Goal: Book appointment/travel/reservation

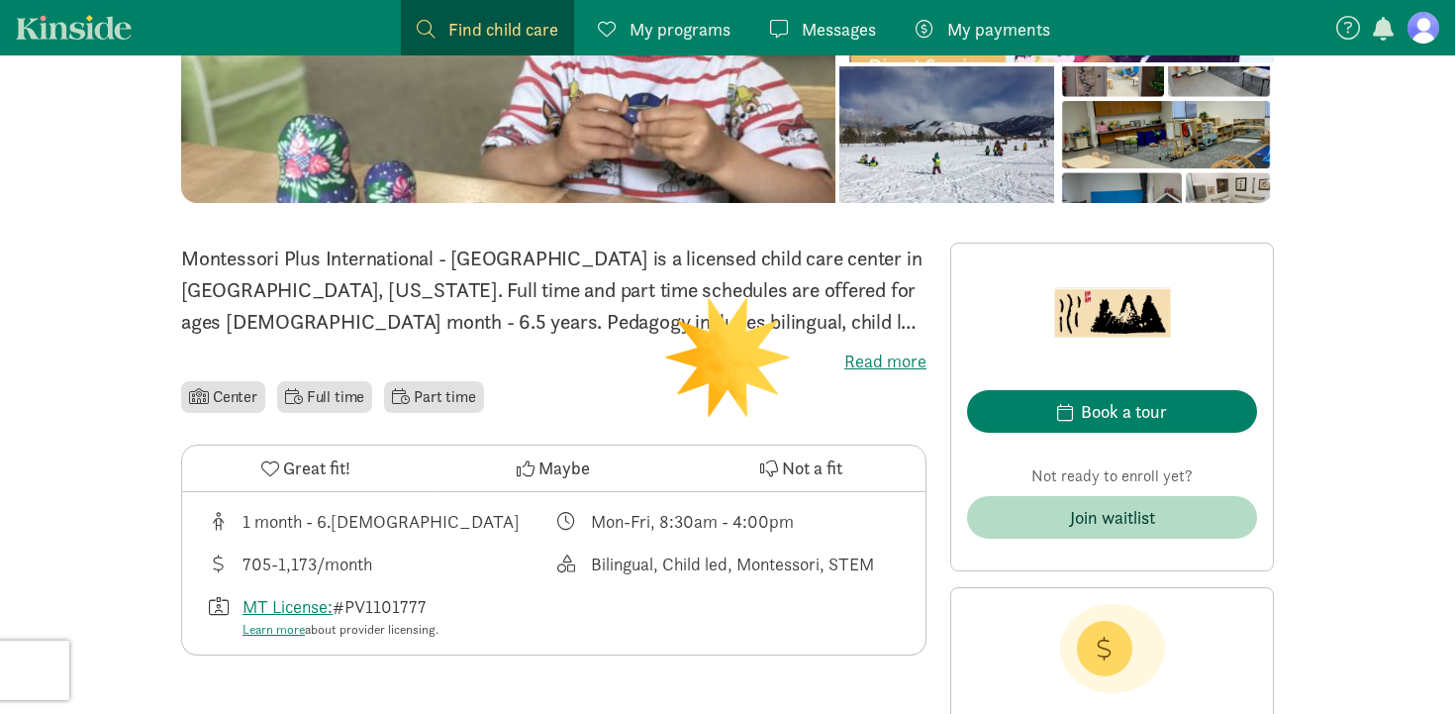
scroll to position [321, 0]
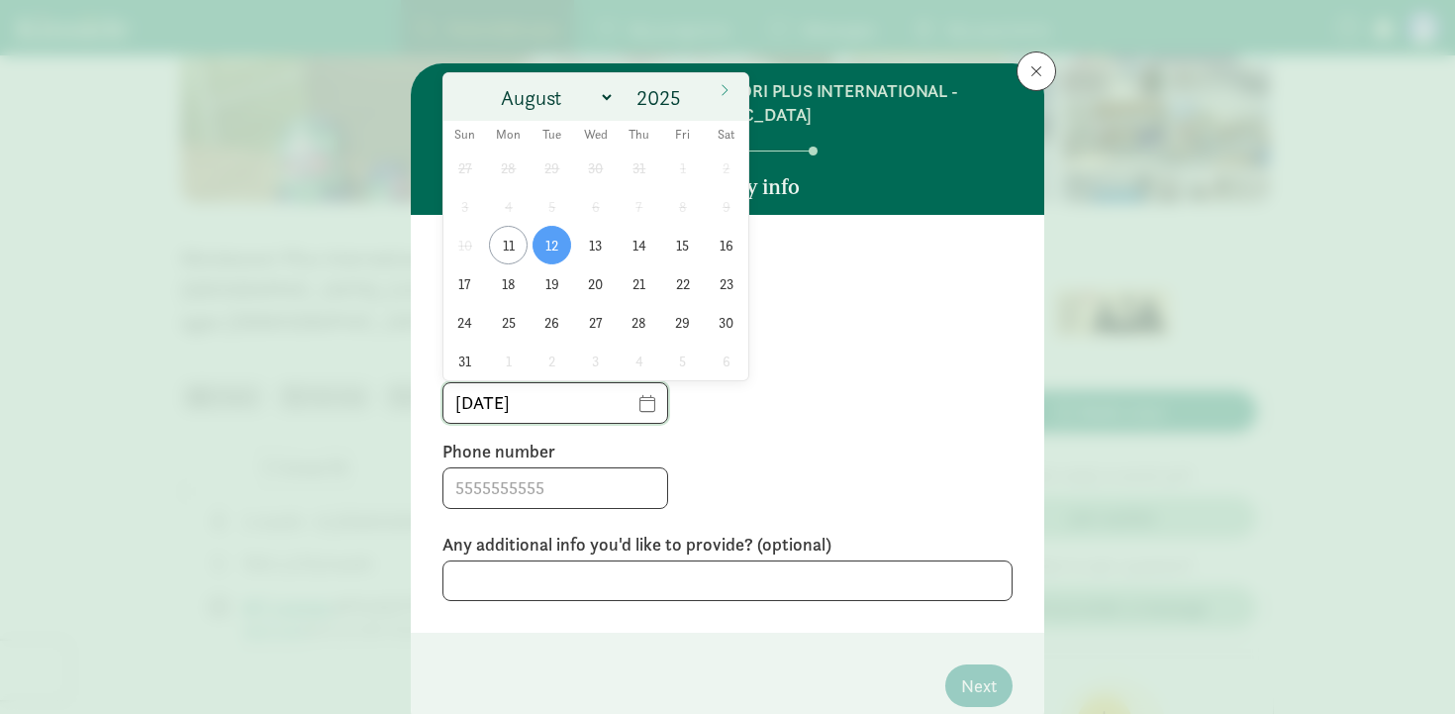
click at [635, 407] on input "[DATE]" at bounding box center [556, 403] width 224 height 40
click at [731, 84] on span at bounding box center [725, 90] width 32 height 34
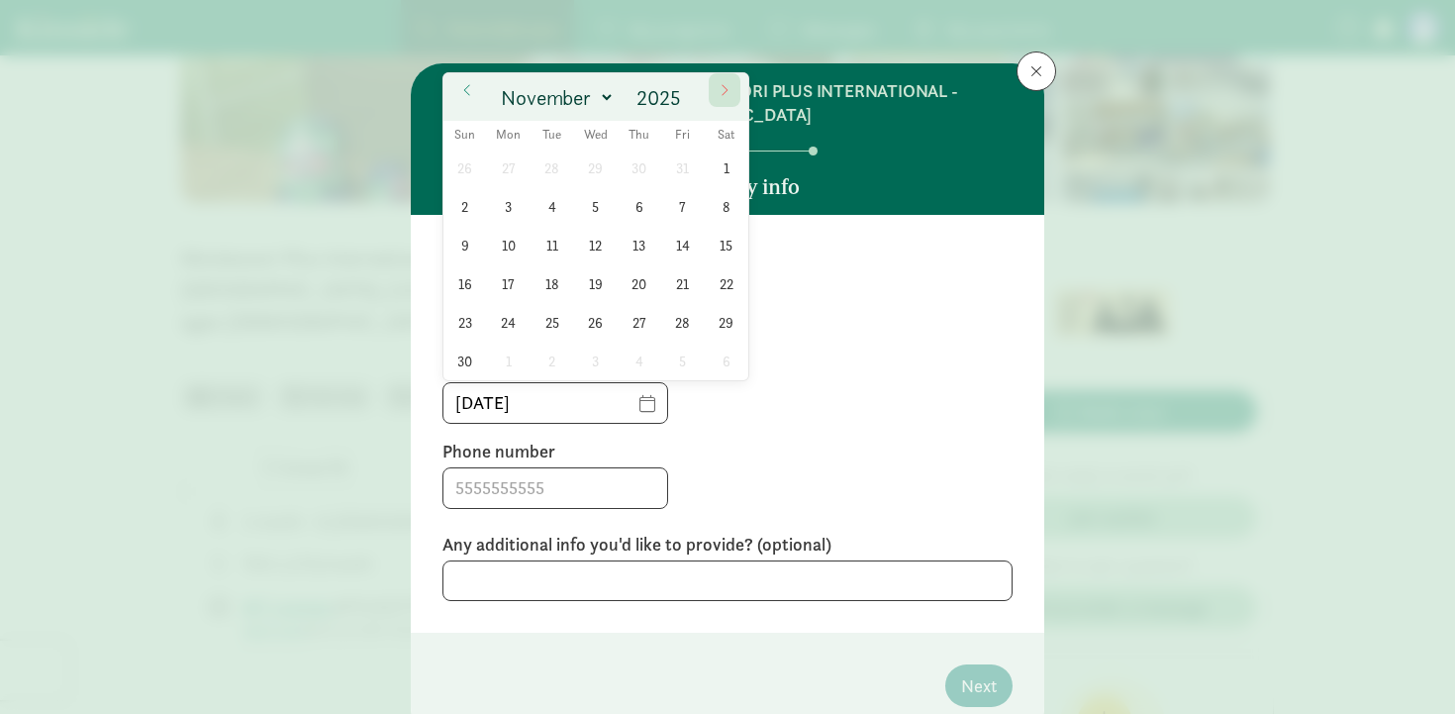
select select "11"
click at [731, 84] on span at bounding box center [725, 90] width 32 height 34
type input "2026"
select select "0"
click at [1041, 63] on span at bounding box center [1037, 71] width 12 height 16
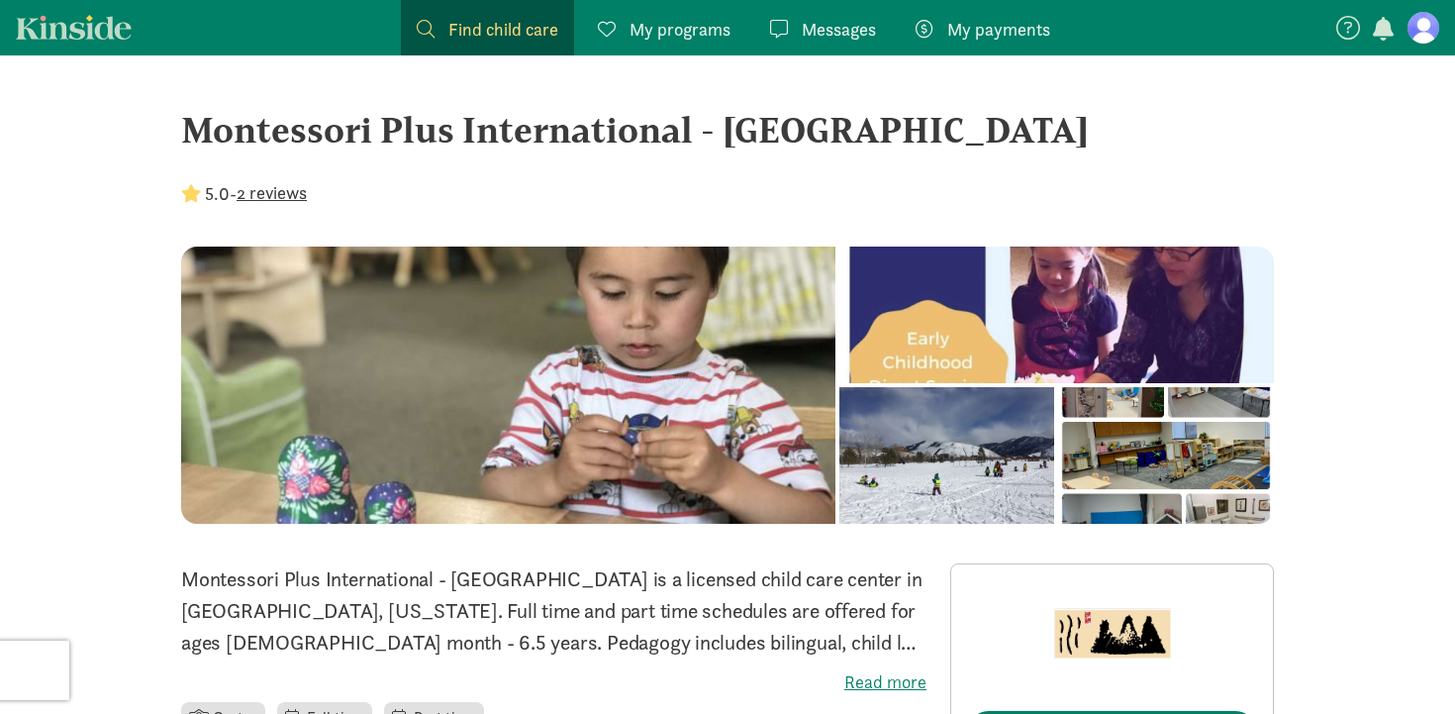
scroll to position [1, 0]
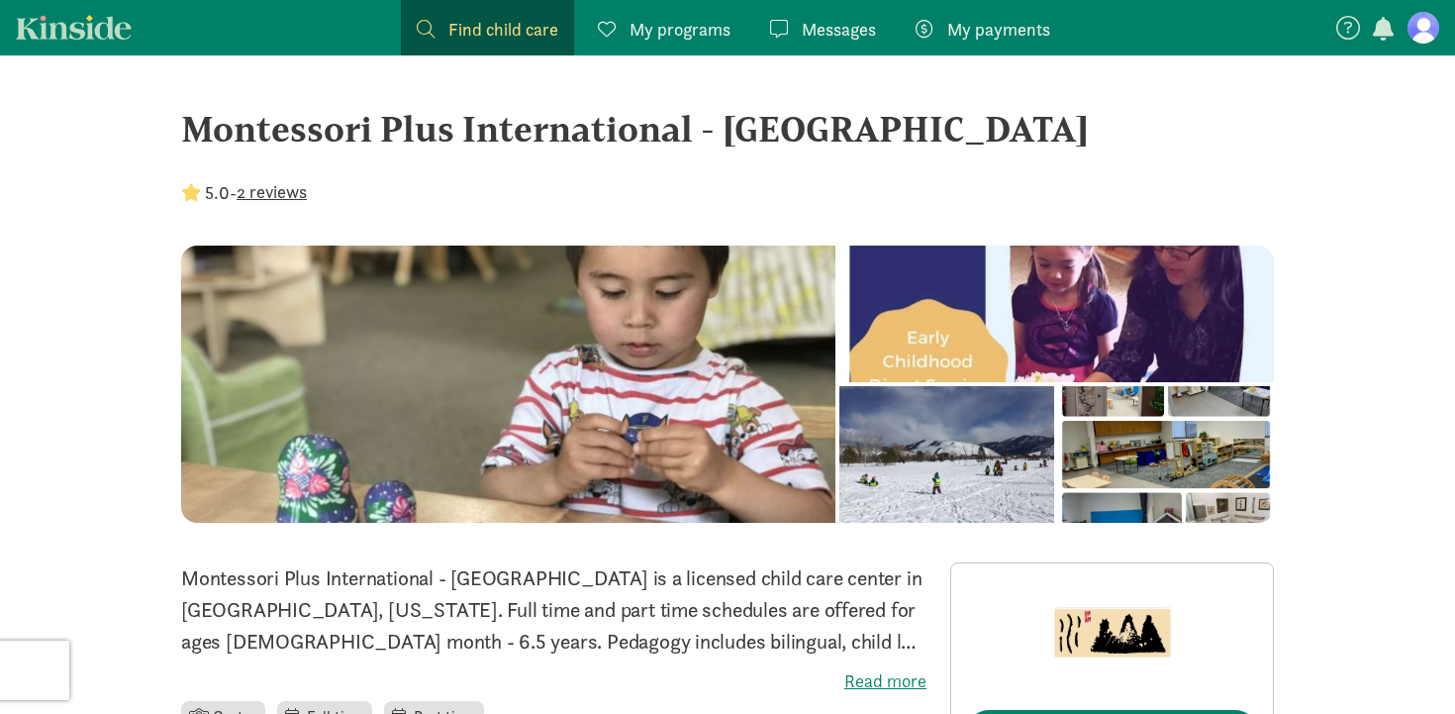
click at [285, 185] on button "2 reviews" at bounding box center [272, 191] width 70 height 27
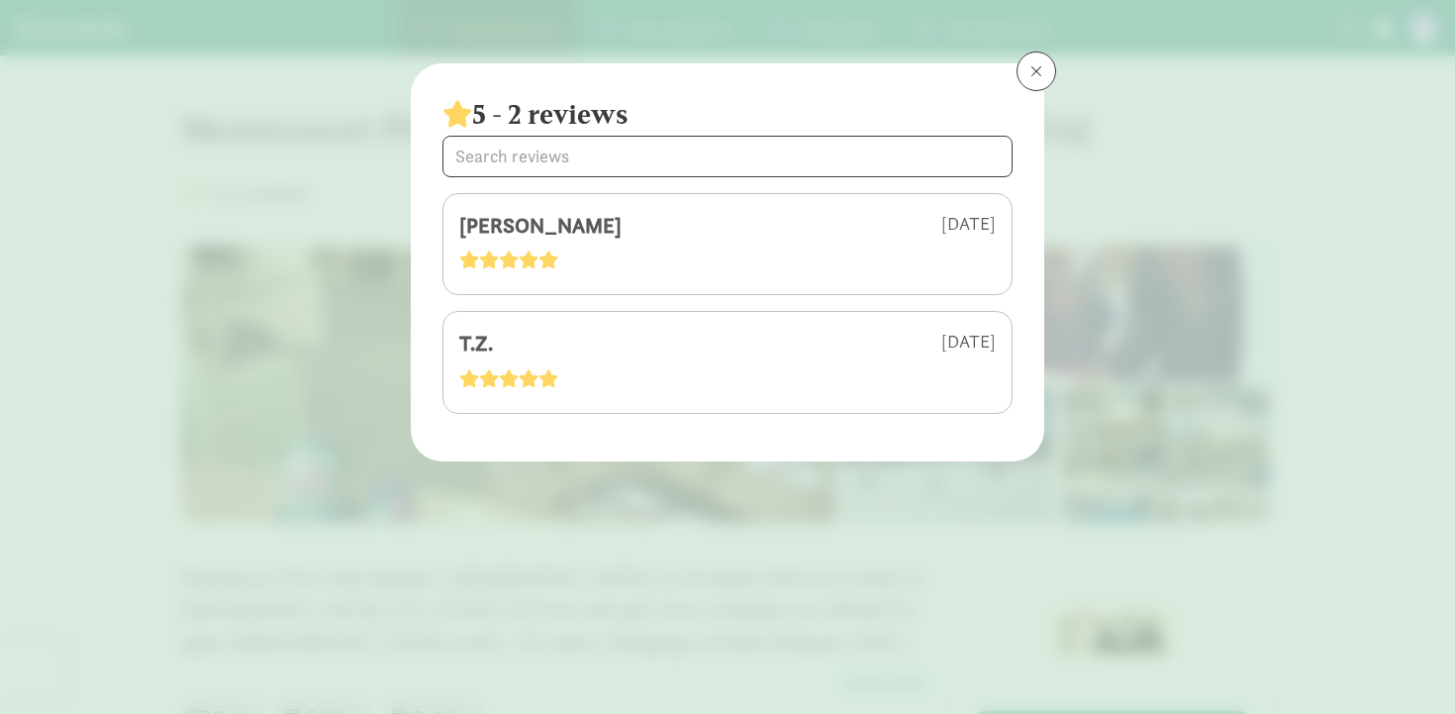
click at [1023, 72] on button at bounding box center [1037, 71] width 40 height 40
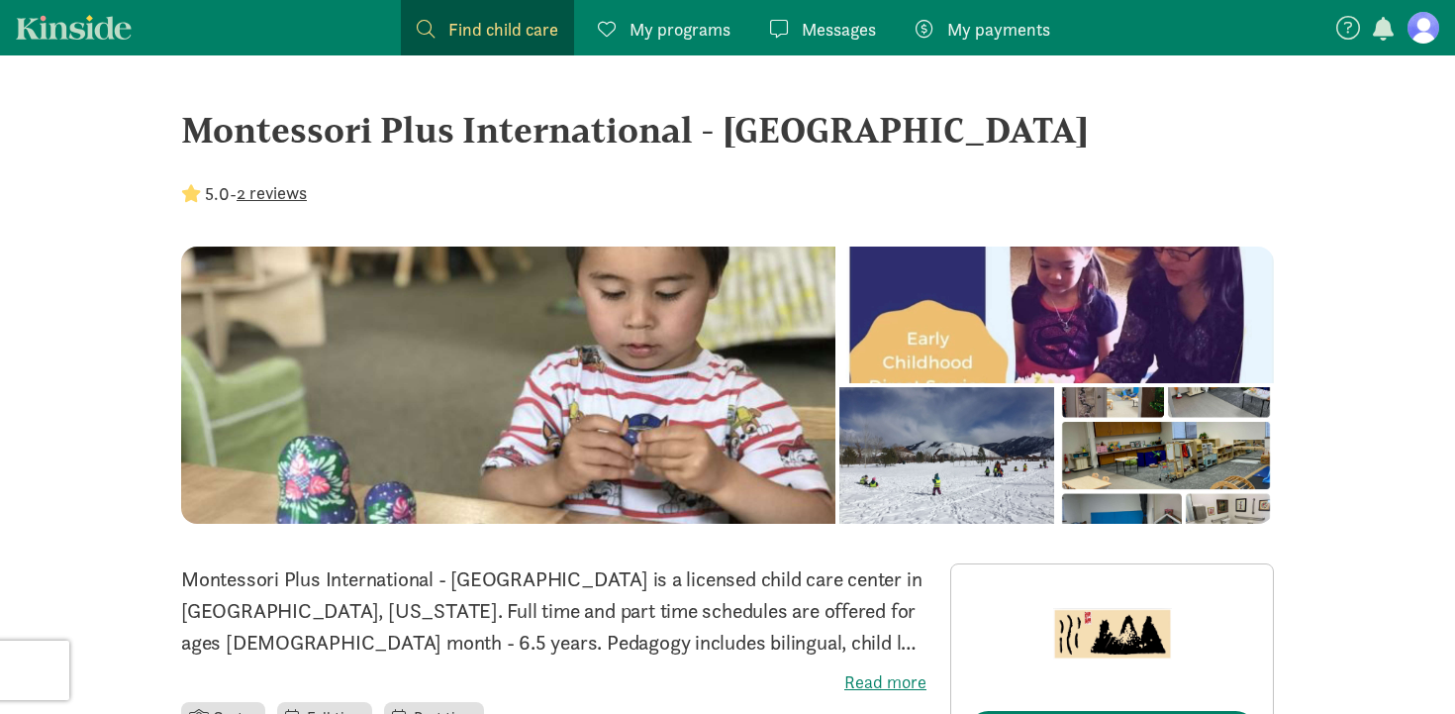
scroll to position [0, 0]
